Goal: Task Accomplishment & Management: Manage account settings

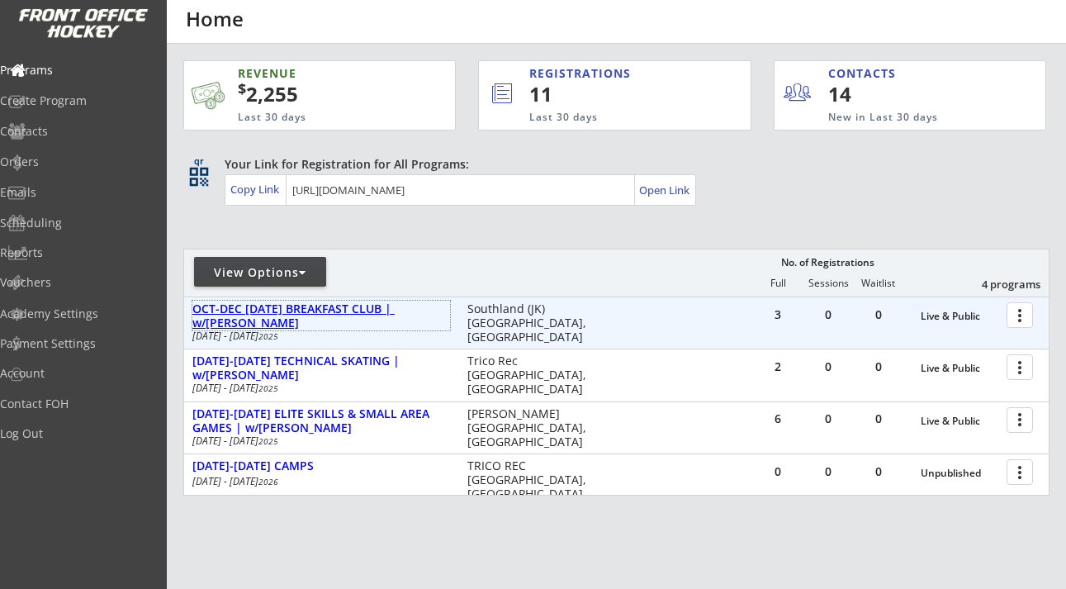
click at [374, 306] on div "OCT-DEC [DATE] BREAKFAST CLUB | w/[PERSON_NAME]" at bounding box center [321, 316] width 258 height 28
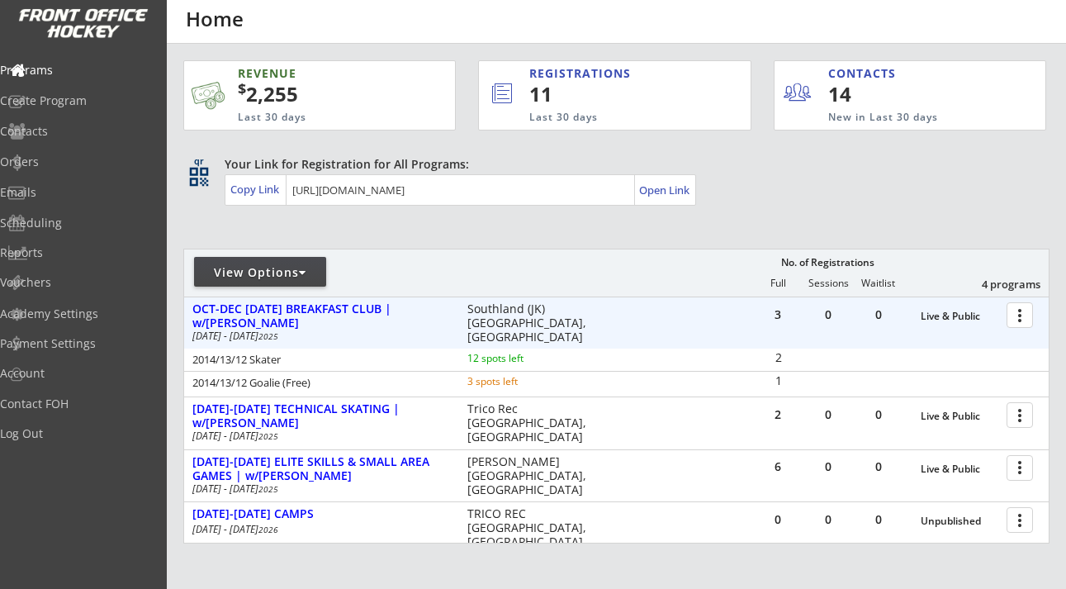
click at [1025, 315] on div at bounding box center [1022, 314] width 29 height 29
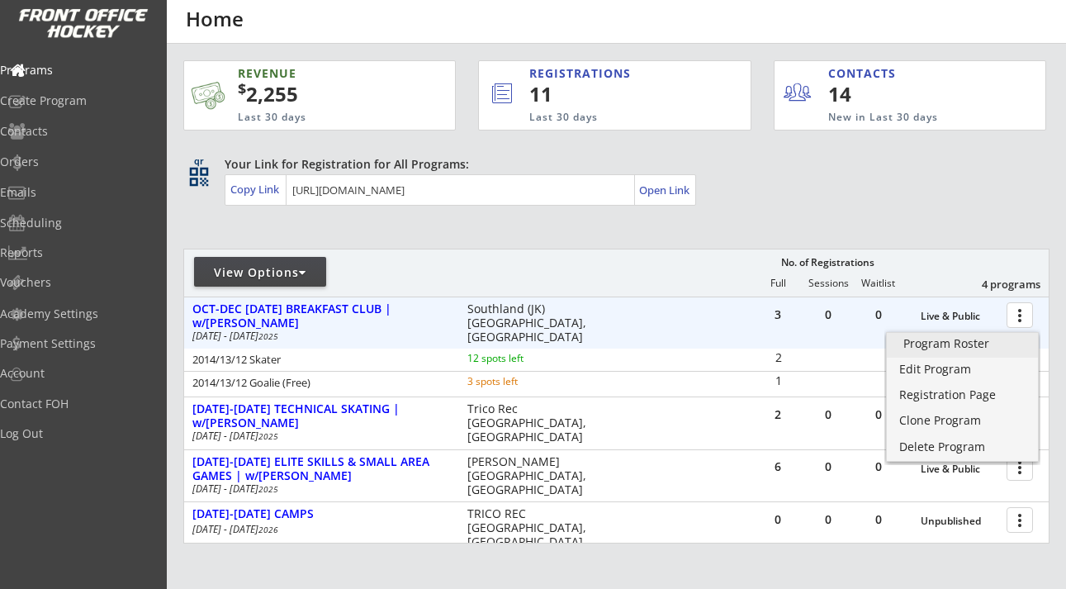
click at [997, 339] on div "Program Roster" at bounding box center [962, 344] width 118 height 12
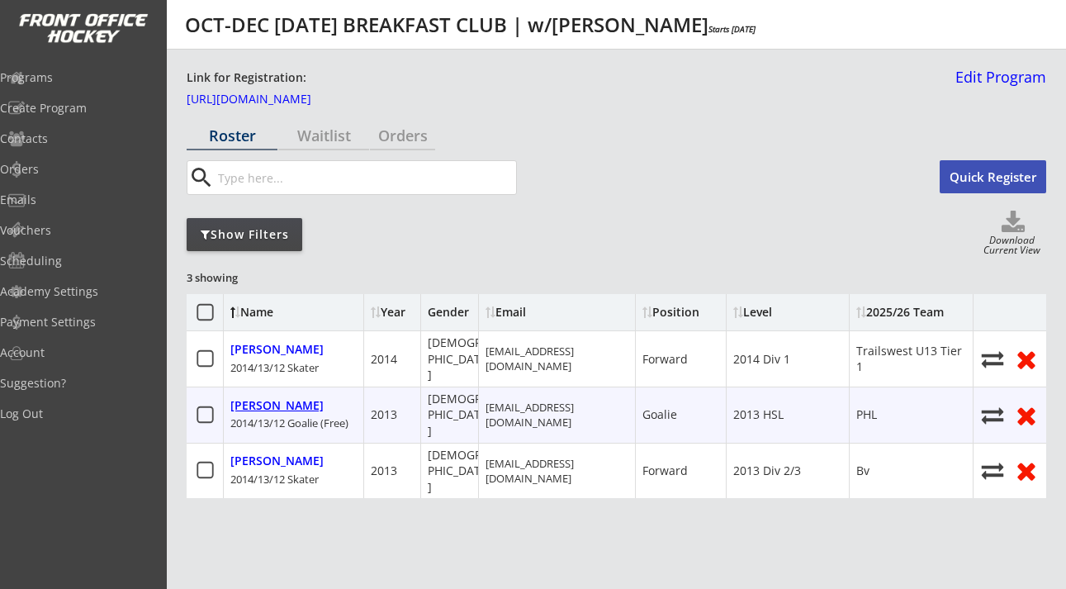
click at [268, 399] on div "Fang, Ami" at bounding box center [276, 406] width 93 height 14
select select ""Goalie""
select select ""2013 HSL""
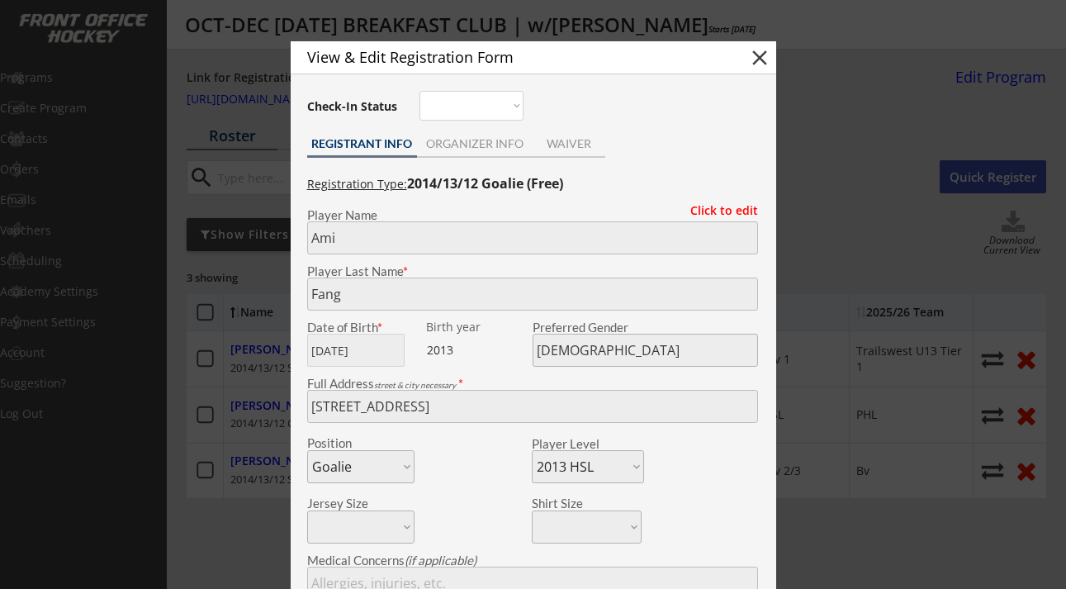
click at [760, 61] on button "close" at bounding box center [759, 57] width 25 height 25
select select ""PLACEHOLDER_1427118222253""
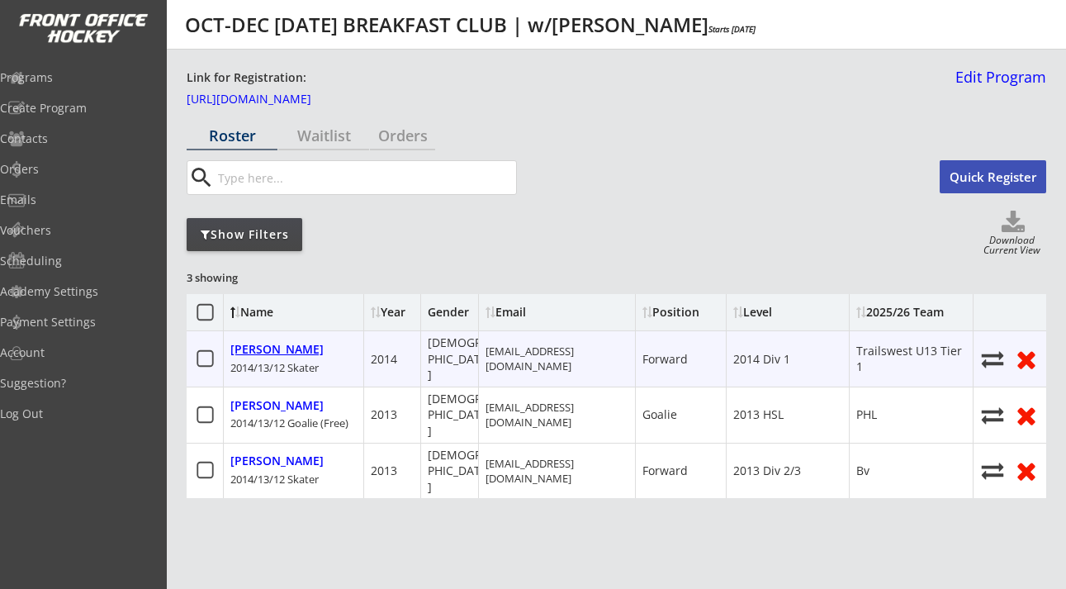
click at [310, 343] on div "Caruso, Vincent" at bounding box center [276, 350] width 93 height 14
type input "Vincent"
type input "Caruso"
type input "08/11/2014"
type input "Male"
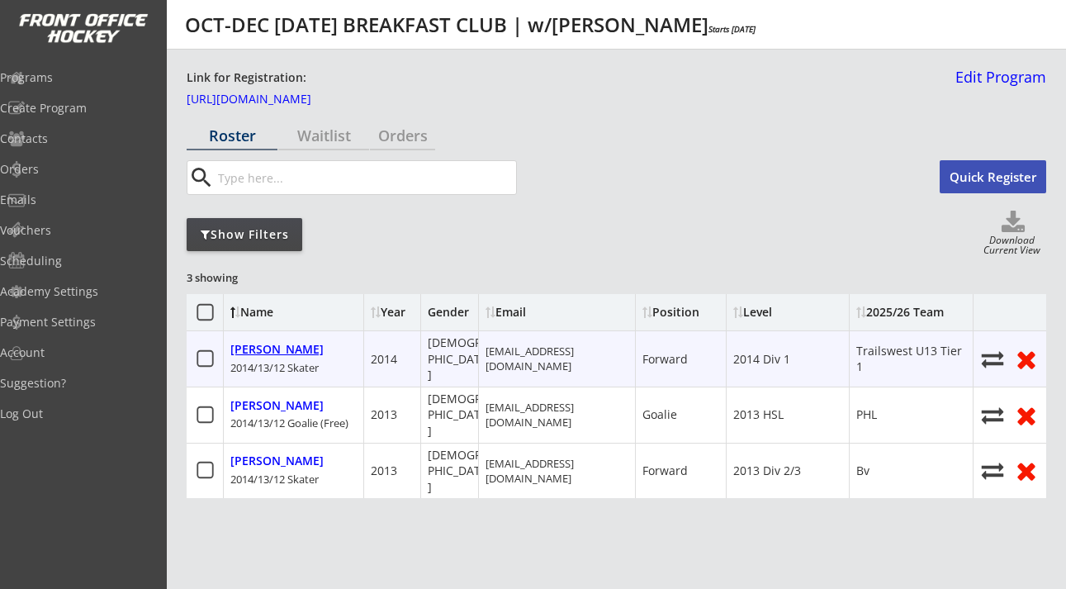
type input "Tc Southwest, 59 St Moritz Terrace SW, Calgary, AB T3H 5Y1, Canada"
select select ""Forward""
select select ""2014 Div 1""
type input "Denise Caruso"
type input "(403) 421-0323"
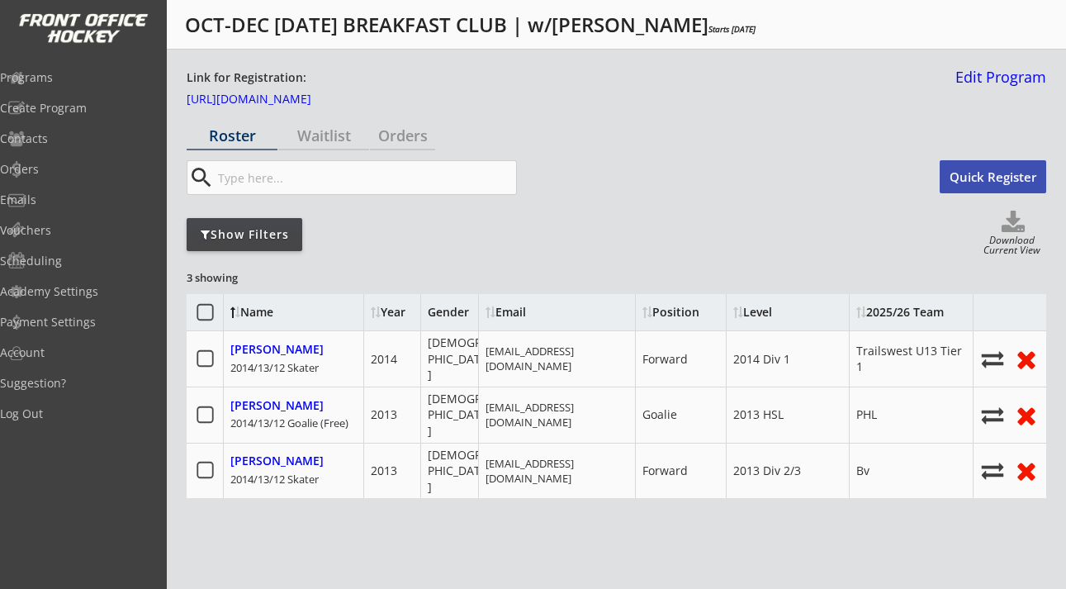
type input "Trailswest U13 Tier 1"
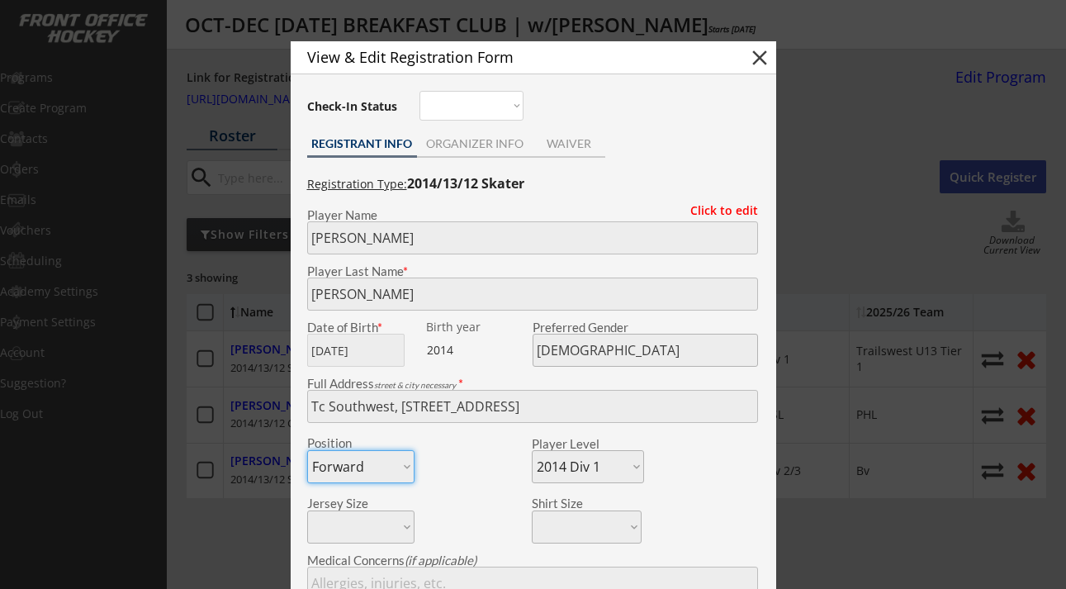
click at [759, 68] on button "close" at bounding box center [759, 57] width 25 height 25
select select ""PLACEHOLDER_1427118222253""
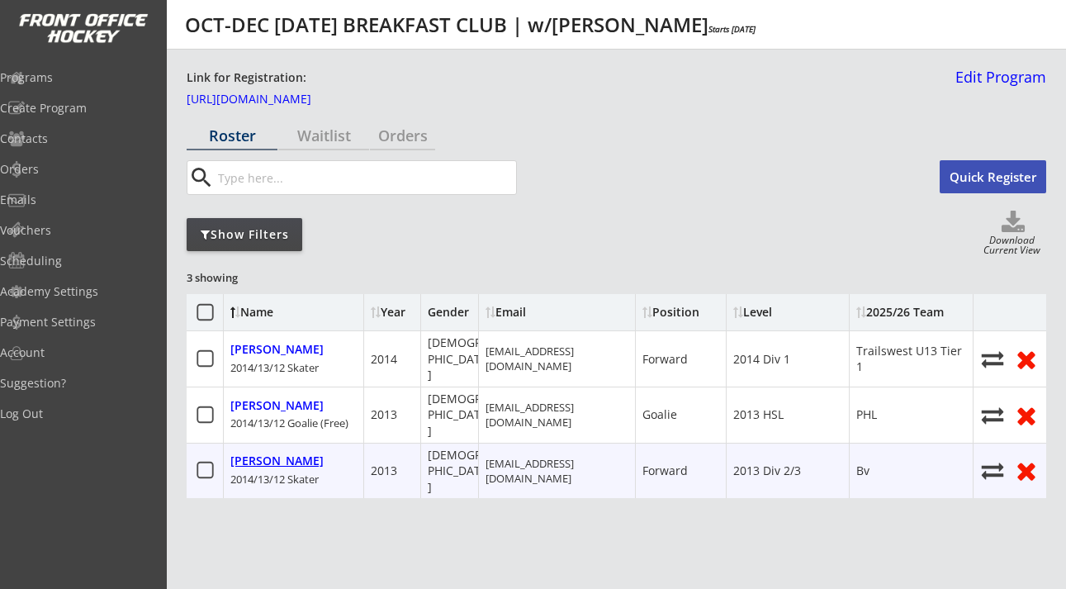
click at [286, 454] on div "Kim, Jayden" at bounding box center [276, 461] width 93 height 14
type input "Jayden"
type input "Kim"
type input "06/27/2013"
type input "Male"
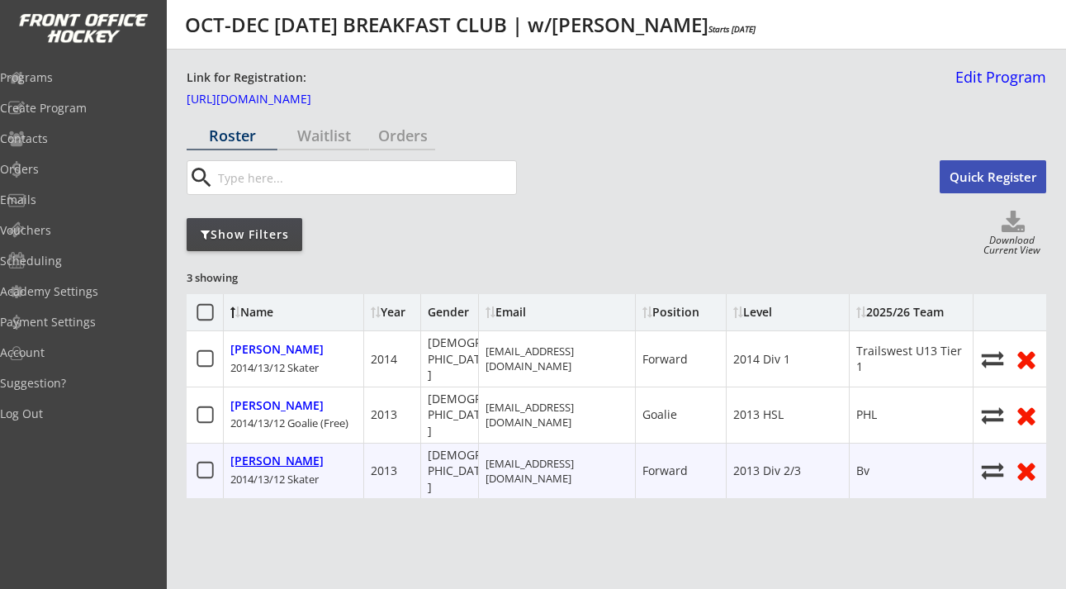
type input "80 Cranberry Cir SE, Calgary, AB T3M 1R4, Canada"
select select ""Forward""
select select ""2013 Div 2/3""
type input "N/a"
type input "Jongsu Kim"
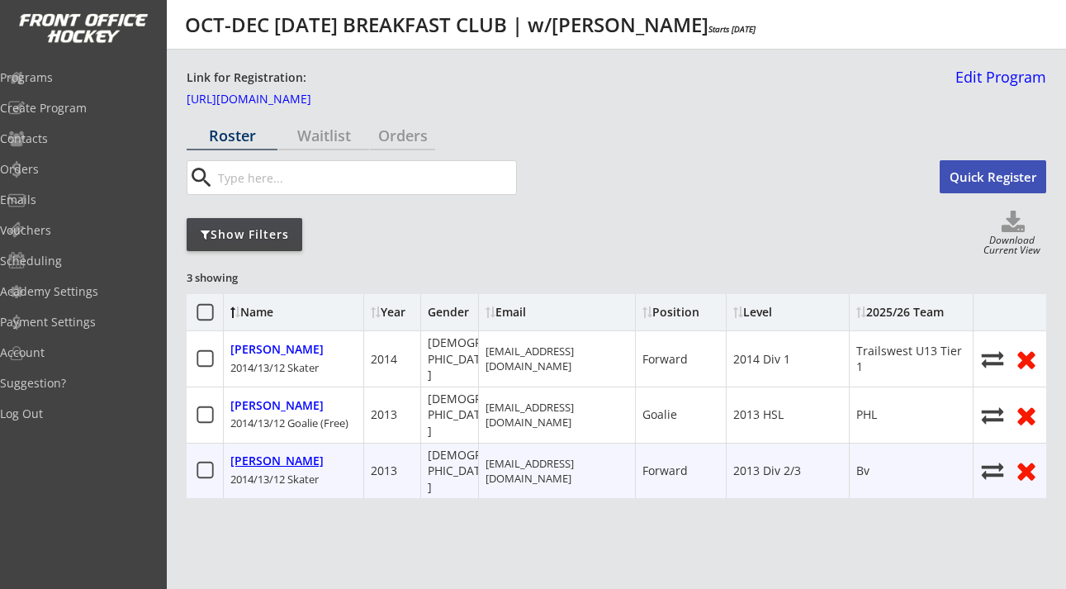
type input "(403) 401-4568"
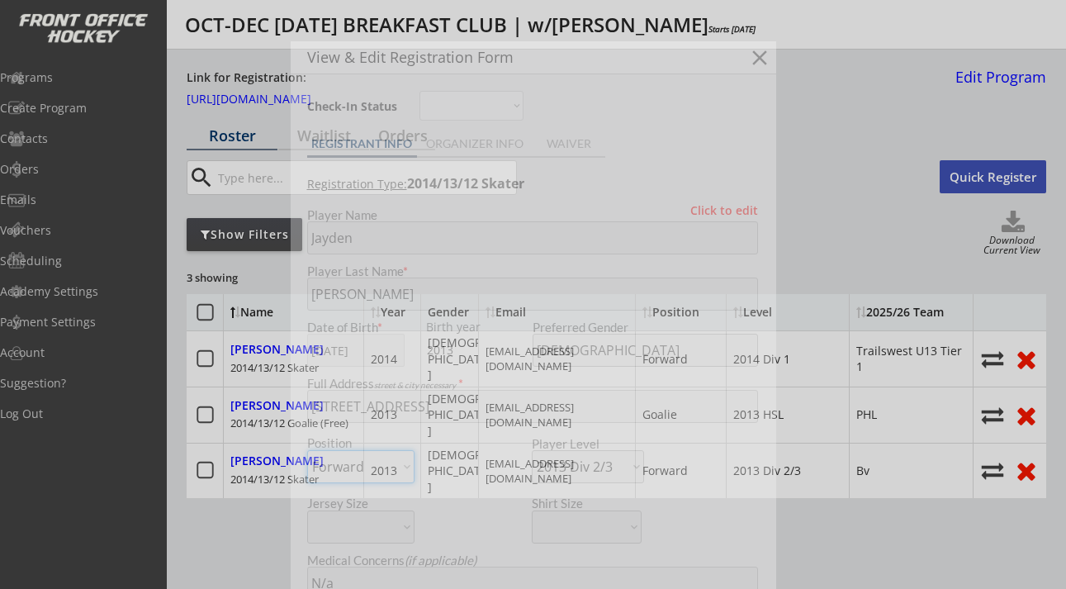
type input "Bv"
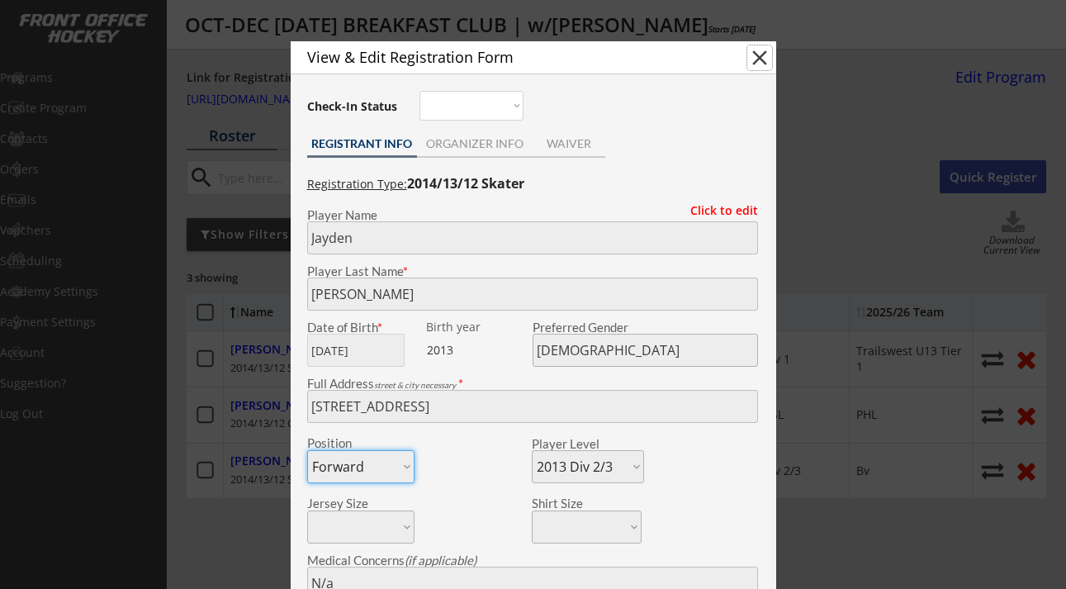
click at [760, 52] on button "close" at bounding box center [759, 57] width 25 height 25
select select ""PLACEHOLDER_1427118222253""
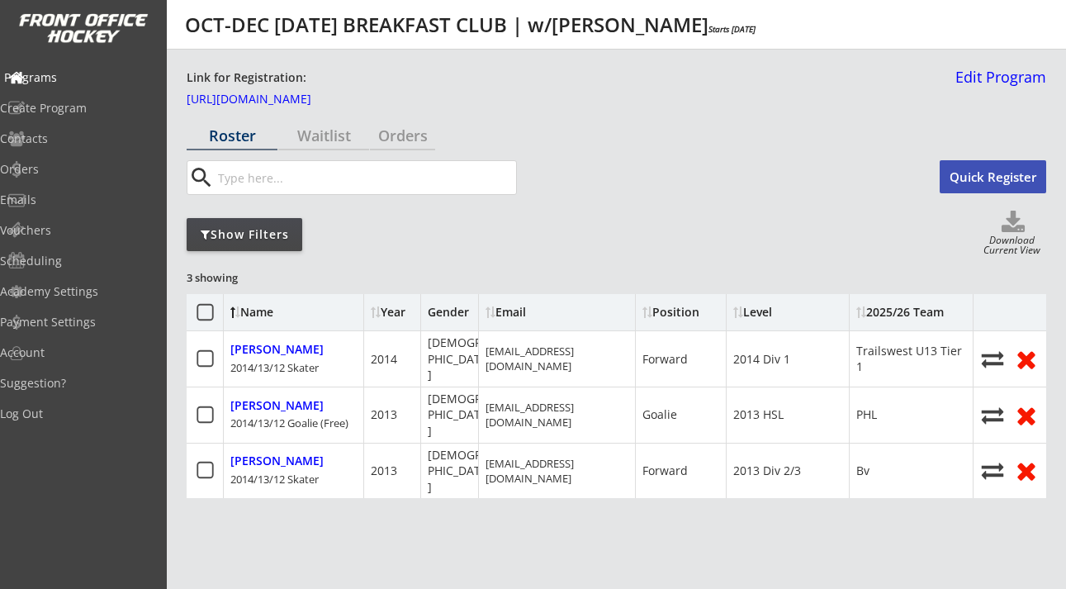
click at [88, 78] on div "Programs" at bounding box center [78, 78] width 149 height 12
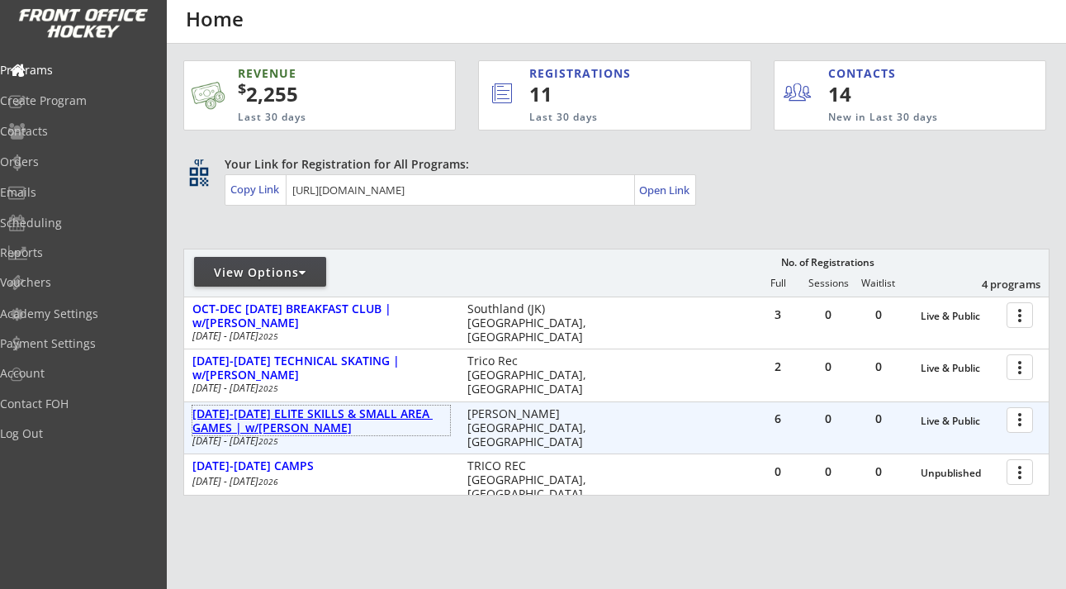
click at [307, 417] on div "[DATE]-[DATE] ELITE SKILLS & SMALL AREA GAMES | w/[PERSON_NAME]" at bounding box center [321, 421] width 258 height 28
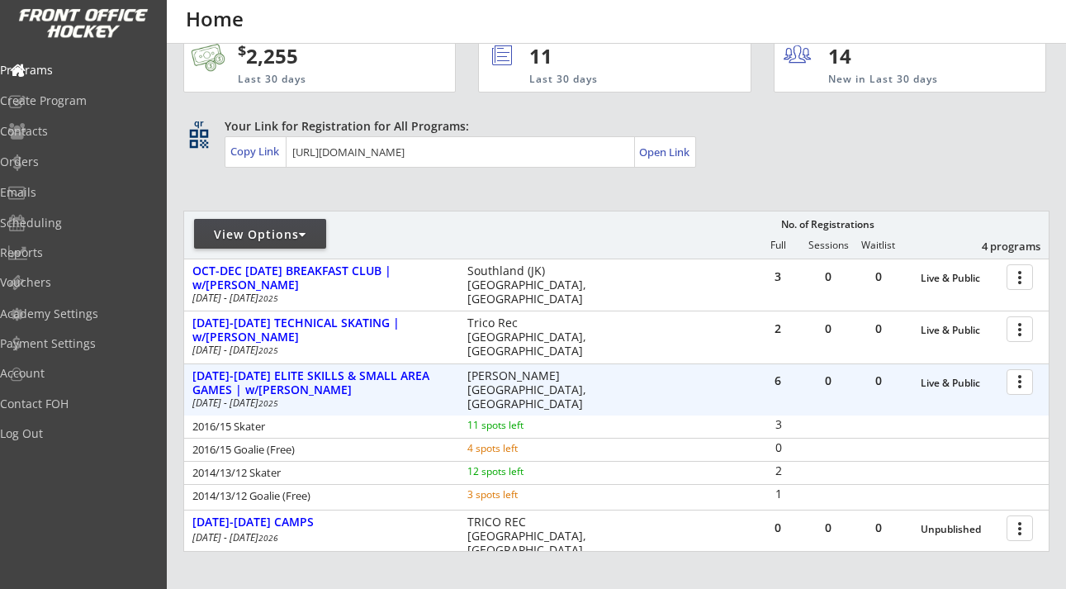
scroll to position [40, 0]
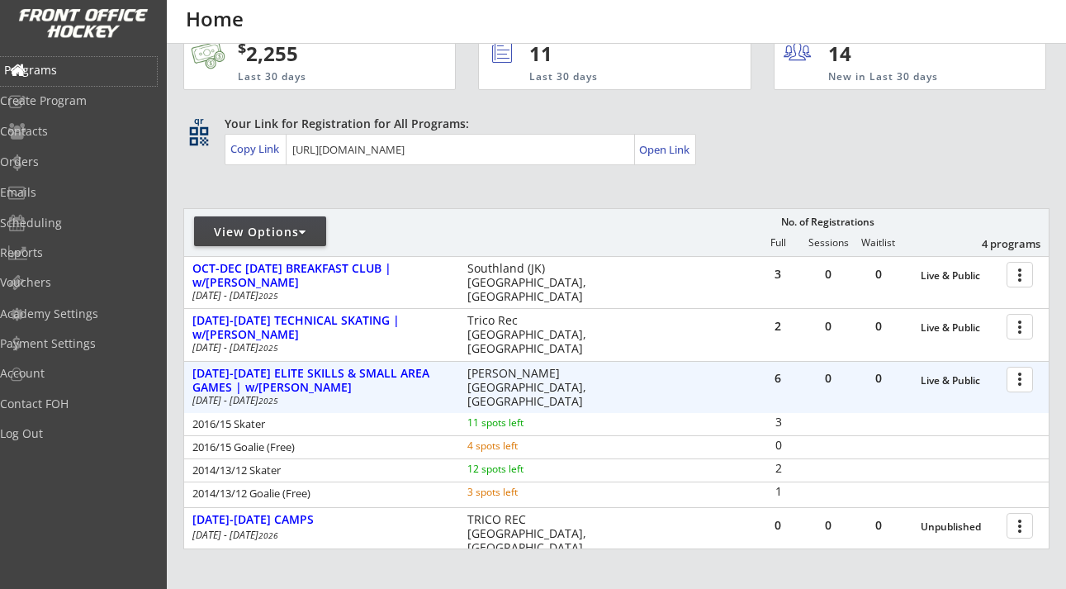
click at [89, 72] on div "Programs" at bounding box center [78, 70] width 149 height 12
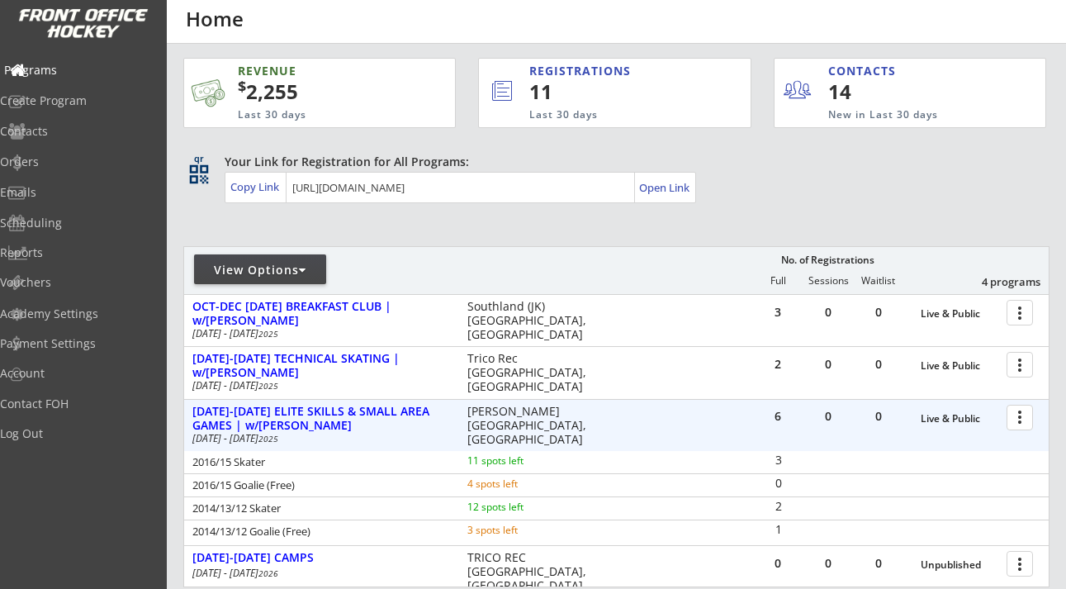
scroll to position [0, 0]
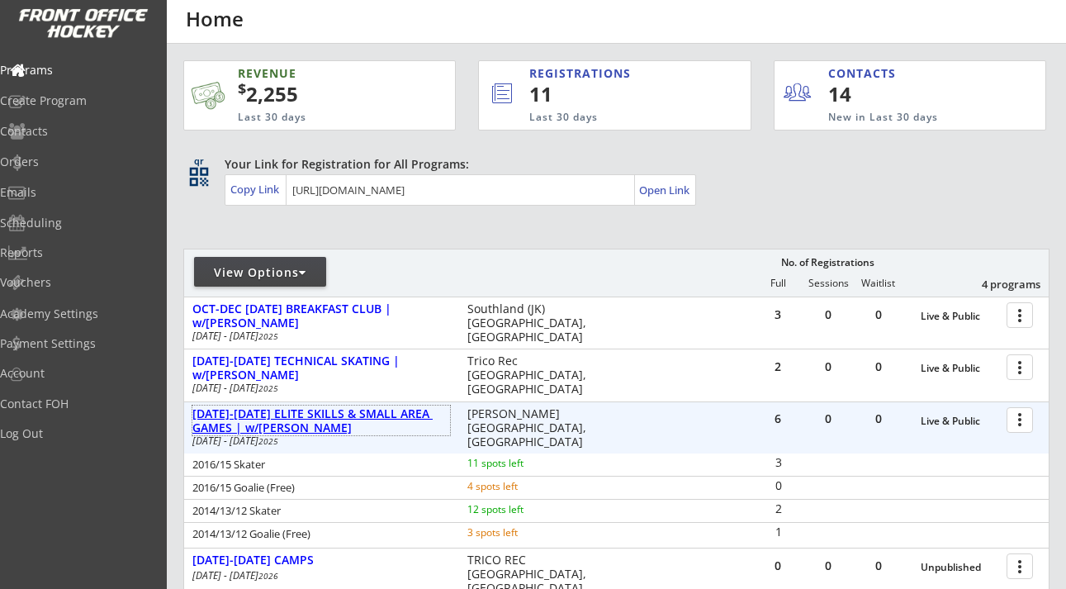
click at [386, 413] on div "[DATE]-[DATE] ELITE SKILLS & SMALL AREA GAMES | w/[PERSON_NAME]" at bounding box center [321, 421] width 258 height 28
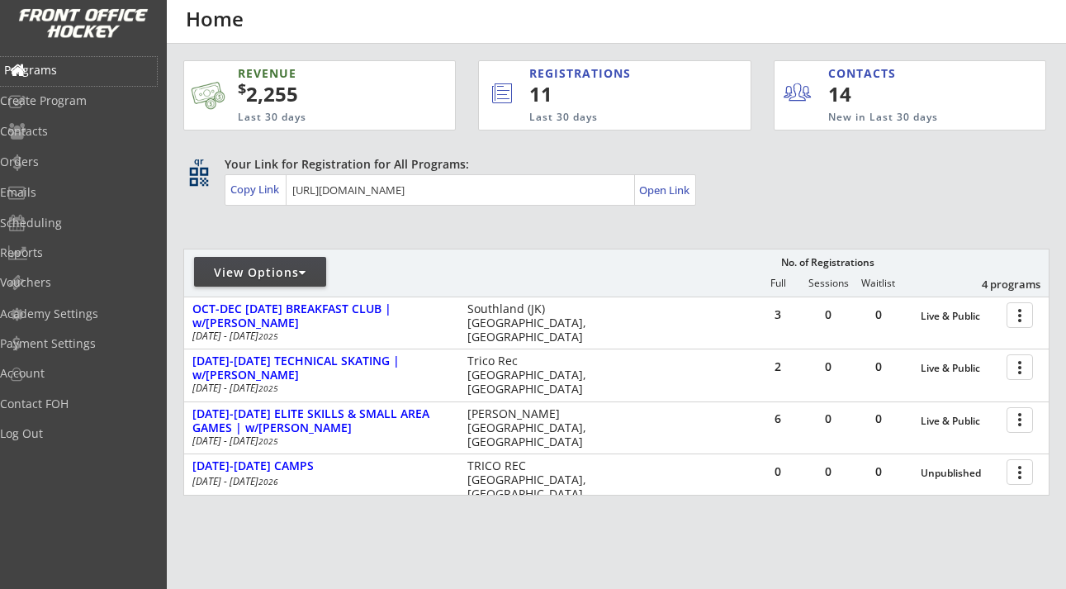
click at [57, 66] on div "Programs" at bounding box center [78, 70] width 149 height 12
